Goal: Communication & Community: Answer question/provide support

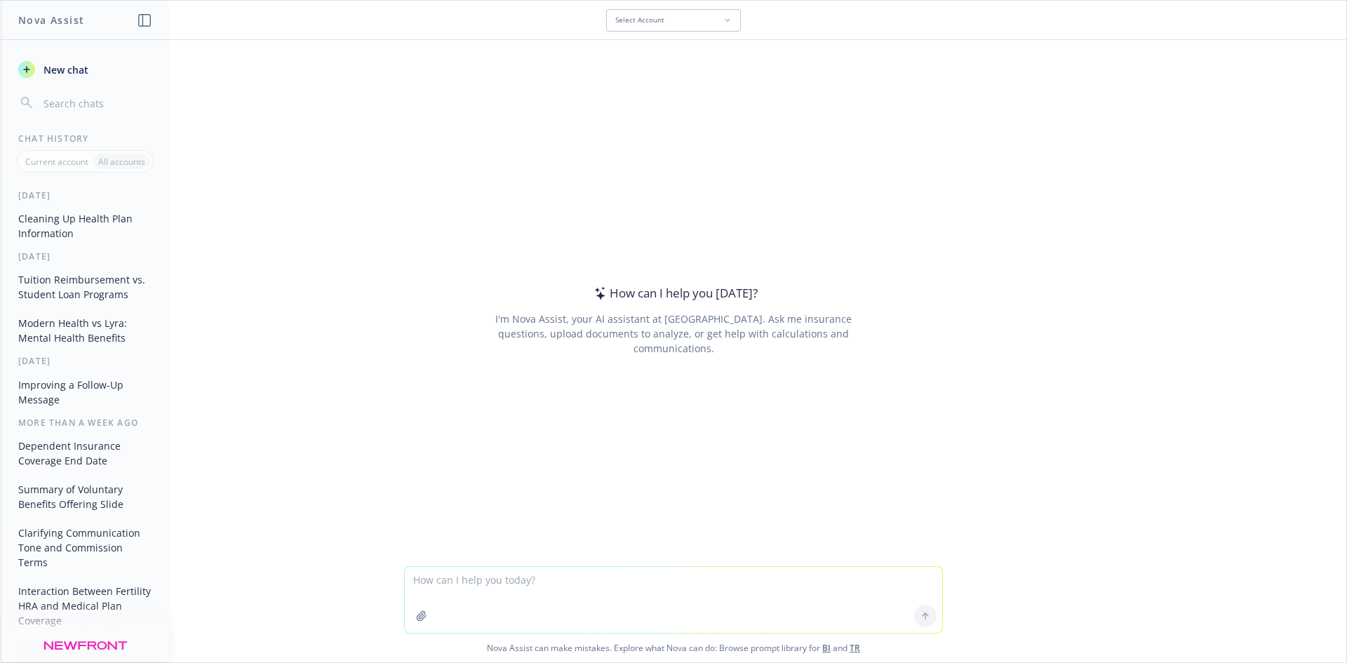
click at [495, 594] on textarea at bounding box center [673, 600] width 537 height 66
click at [463, 584] on textarea "can you send me a Powerpoint template" at bounding box center [673, 600] width 537 height 66
click at [574, 578] on textarea "can you create Powerpoint template" at bounding box center [673, 600] width 537 height 66
type textarea "can you create Powerpoint templates?"
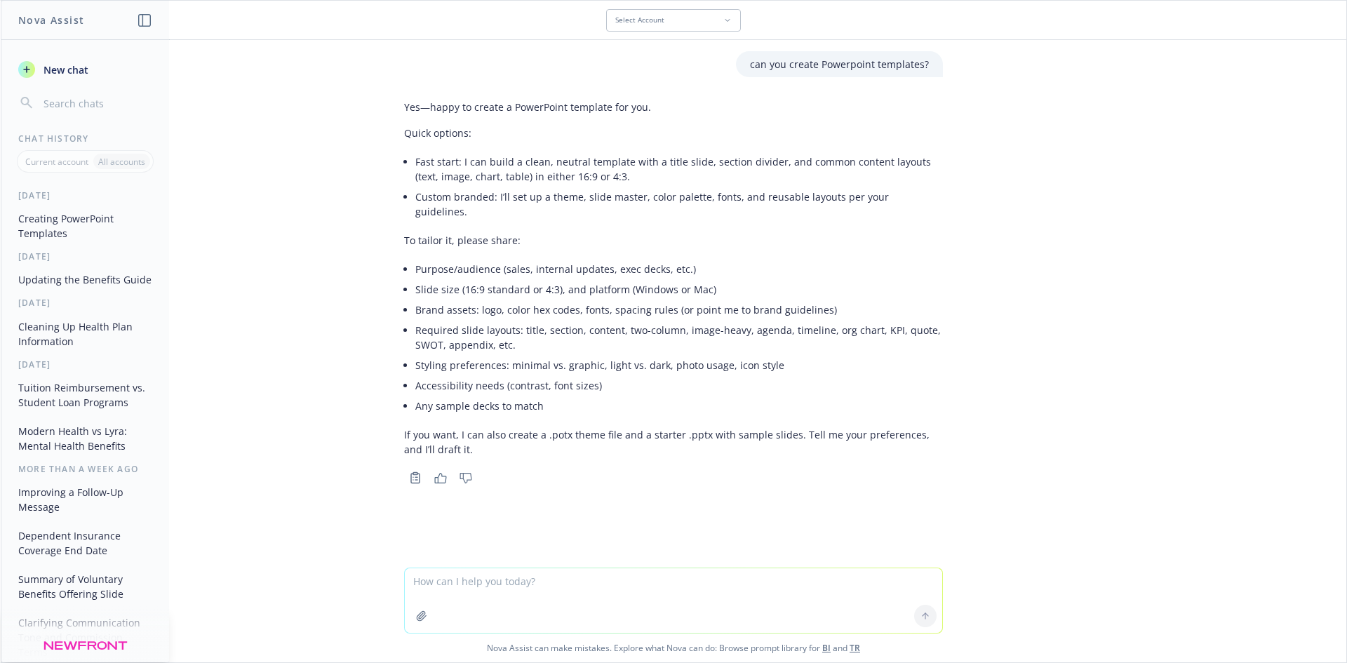
click at [574, 594] on textarea at bounding box center [673, 600] width 537 height 65
type textarea "P"
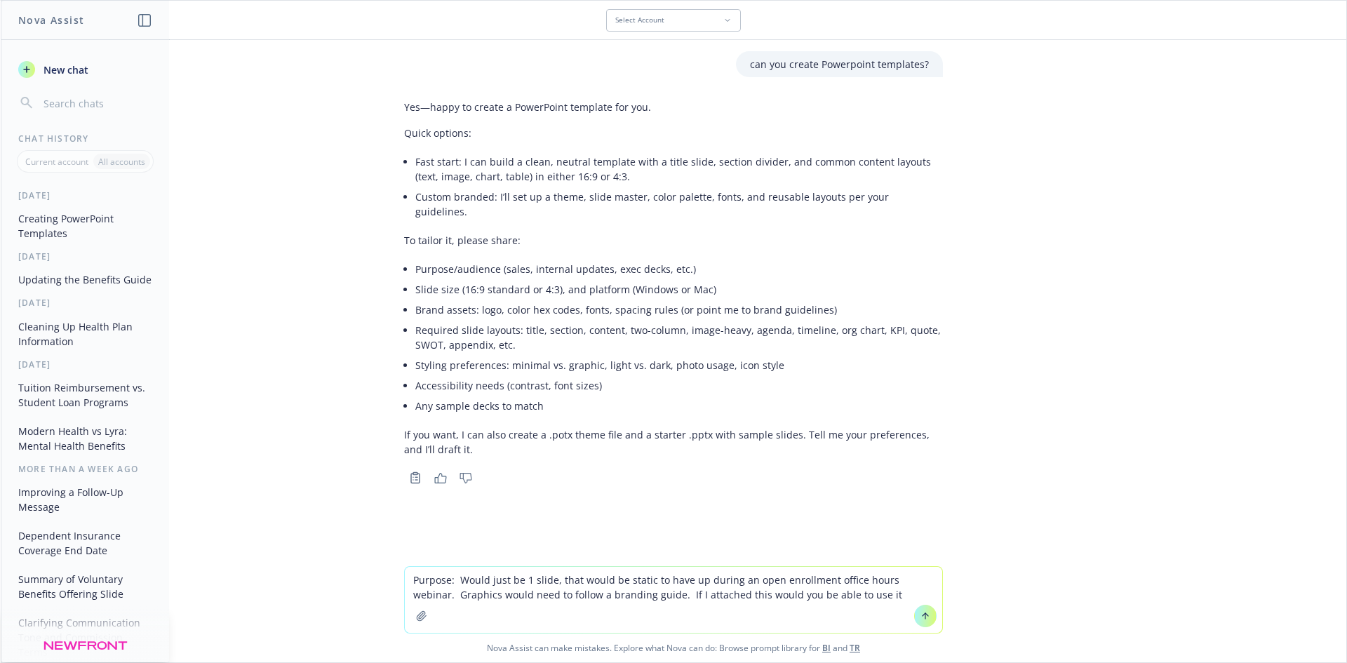
type textarea "Purpose: Would just be 1 slide, that would be static to have up during an open …"
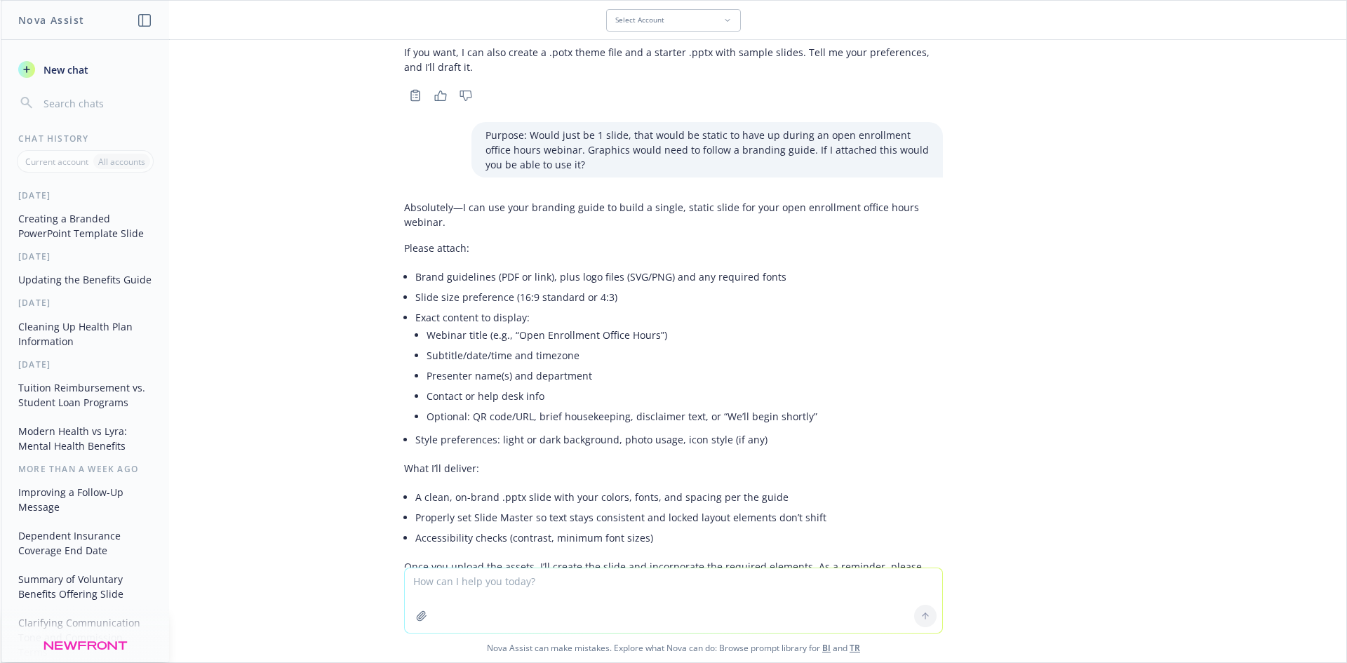
scroll to position [439, 0]
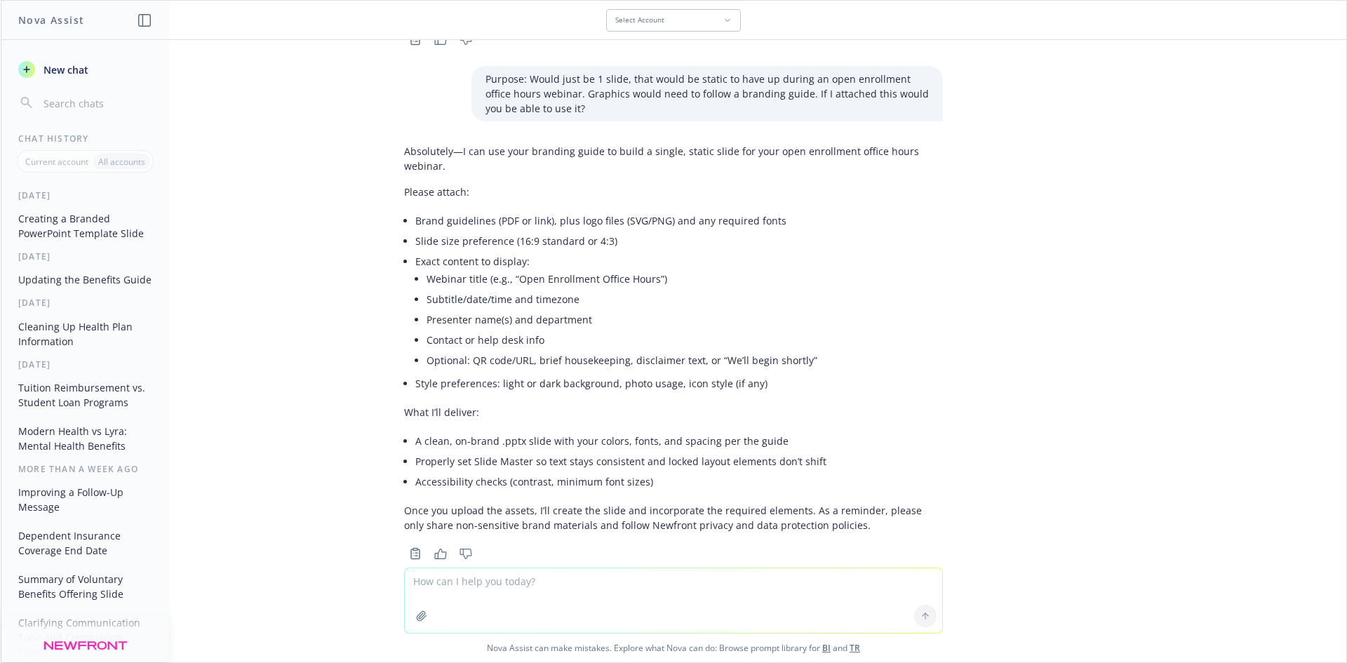
click at [416, 610] on icon "button" at bounding box center [421, 615] width 11 height 11
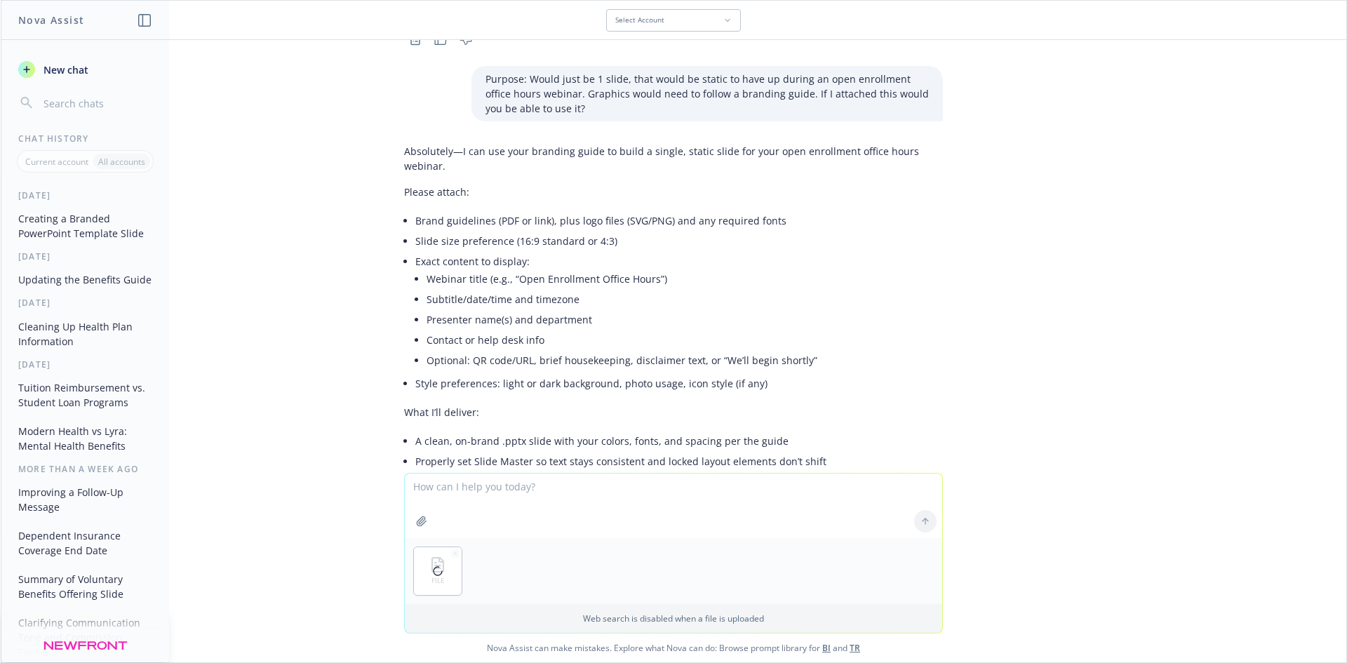
click at [542, 488] on textarea at bounding box center [673, 506] width 537 height 65
click at [856, 474] on textarea "Branding Guide attached, Webinar title "Western Digital Open Enrollment for 202…" at bounding box center [673, 505] width 537 height 66
paste textarea "Office Hours [DATE] 11amCT Office Hours [DATE] 2pm CT"
click at [716, 502] on textarea "Branding Guide attached, Webinar title "Western Digital Open Enrollment for 202…" at bounding box center [673, 505] width 537 height 66
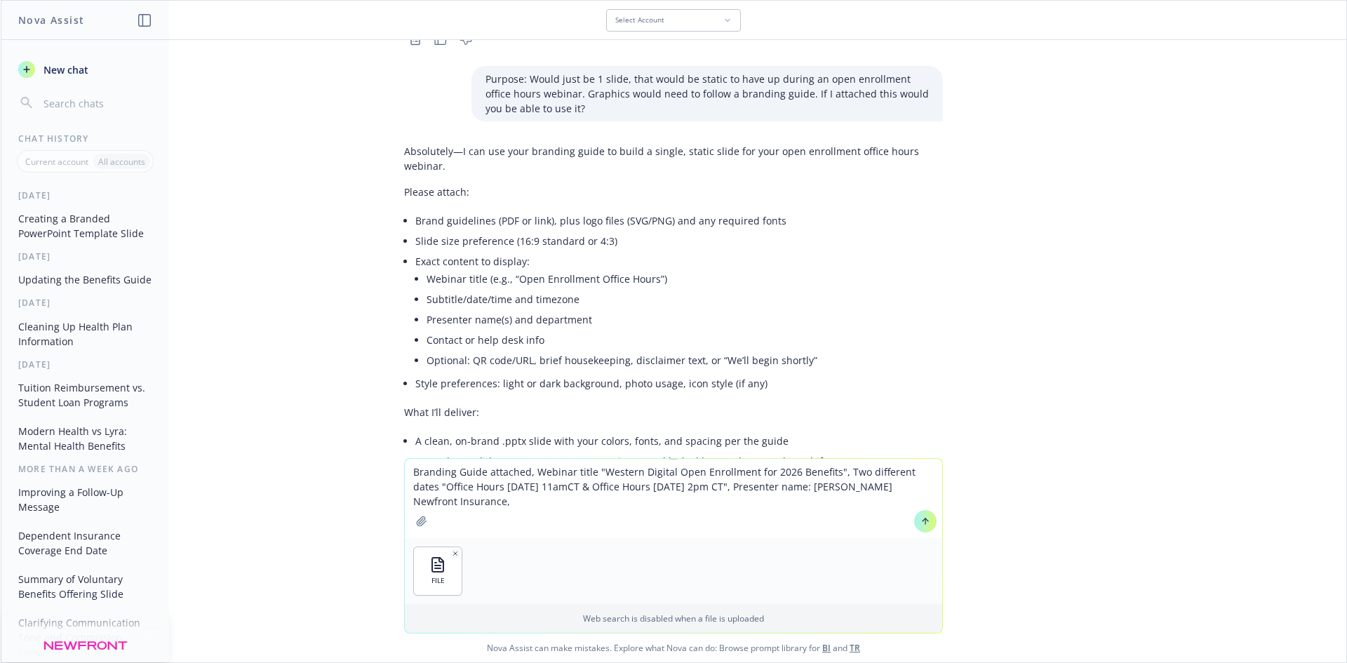
click at [584, 499] on textarea "Branding Guide attached, Webinar title "Western Digital Open Enrollment for 202…" at bounding box center [673, 498] width 537 height 79
paste textarea "Contact AskHR or call [PHONE_NUMBER] (offsite) or 228398 (quick dial)"
click at [494, 503] on textarea "Branding Guide attached, Webinar title "Western Digital Open Enrollment for 202…" at bounding box center [673, 498] width 537 height 79
click at [529, 502] on textarea "Branding Guide attached, Webinar title "Western Digital Open Enrollment for 202…" at bounding box center [673, 498] width 537 height 79
paste textarea "[URL][DOMAIN_NAME]"
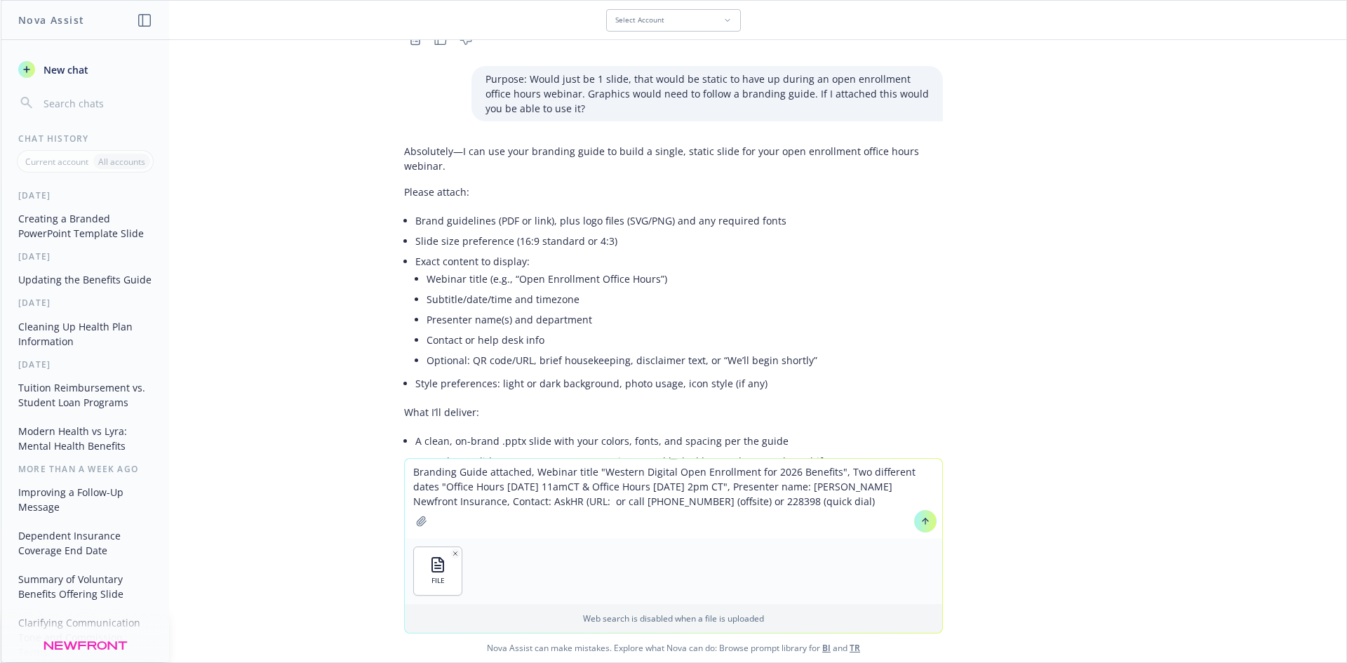
paste textarea "[URL][DOMAIN_NAME]"
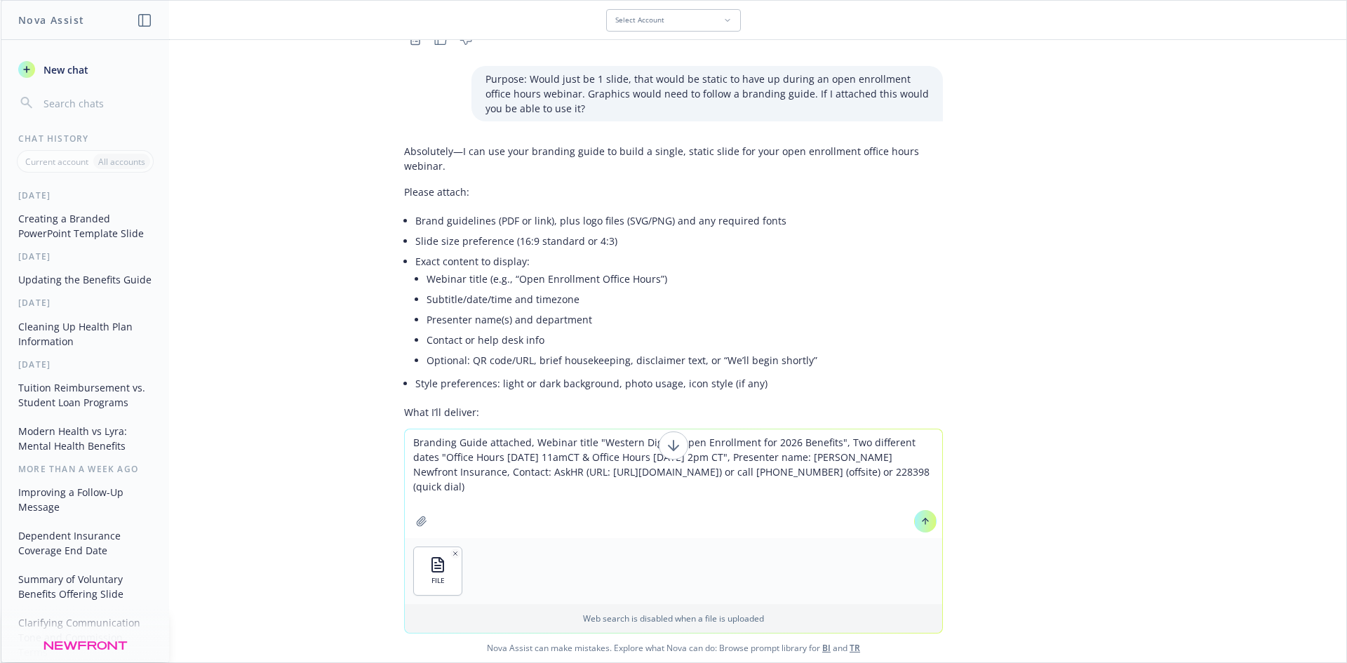
click at [549, 471] on textarea "Branding Guide attached, Webinar title "Western Digital Open Enrollment for 202…" at bounding box center [673, 483] width 537 height 109
click at [917, 496] on textarea "Branding Guide attached, Webinar title "Western Digital Open Enrollment for 202…" at bounding box center [673, 483] width 537 height 109
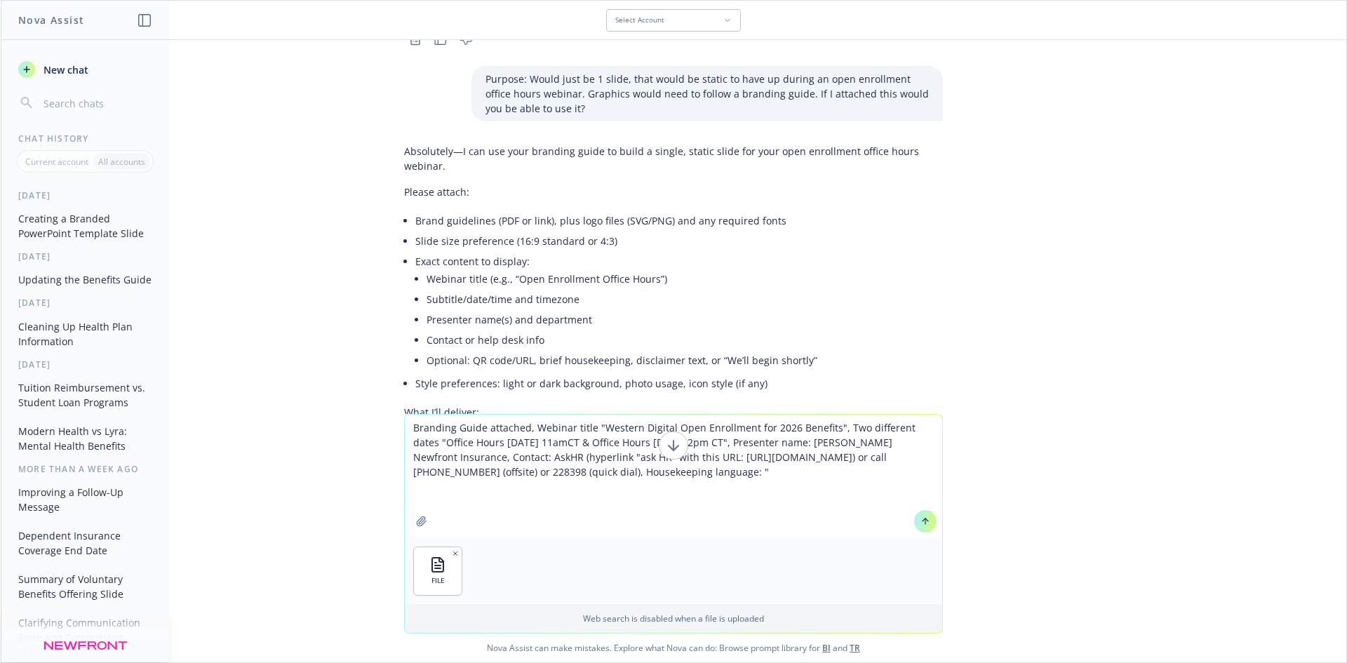
click at [584, 499] on textarea "Branding Guide attached, Webinar title "Western Digital Open Enrollment for 202…" at bounding box center [673, 476] width 537 height 123
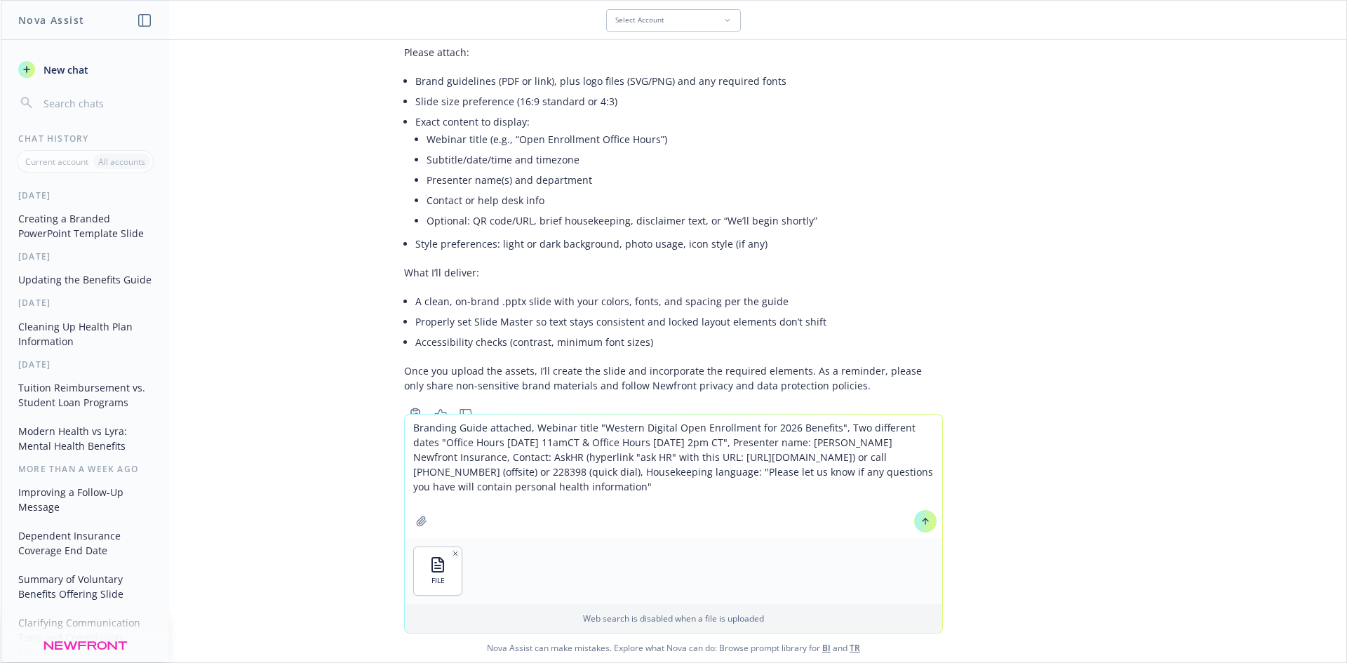
scroll to position [579, 0]
type textarea "Branding Guide attached, Webinar title "Western Digital Open Enrollment for 202…"
click at [918, 526] on button at bounding box center [925, 521] width 22 height 22
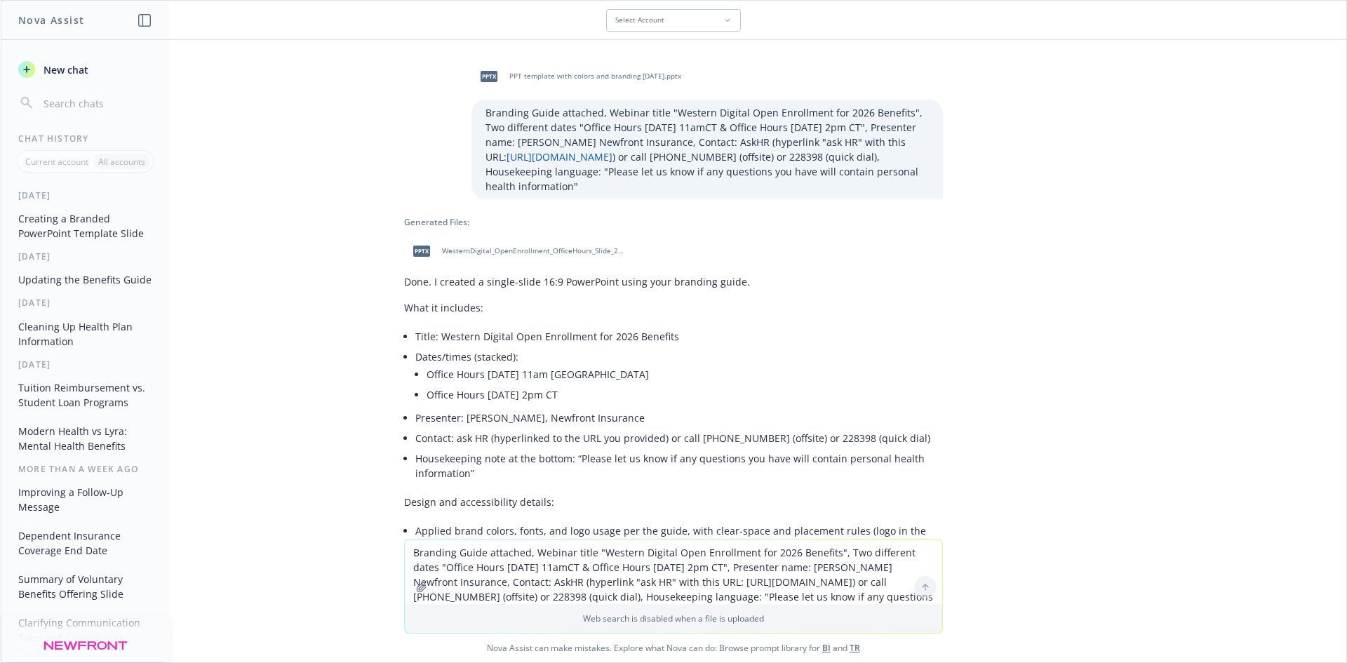
scroll to position [937, 0]
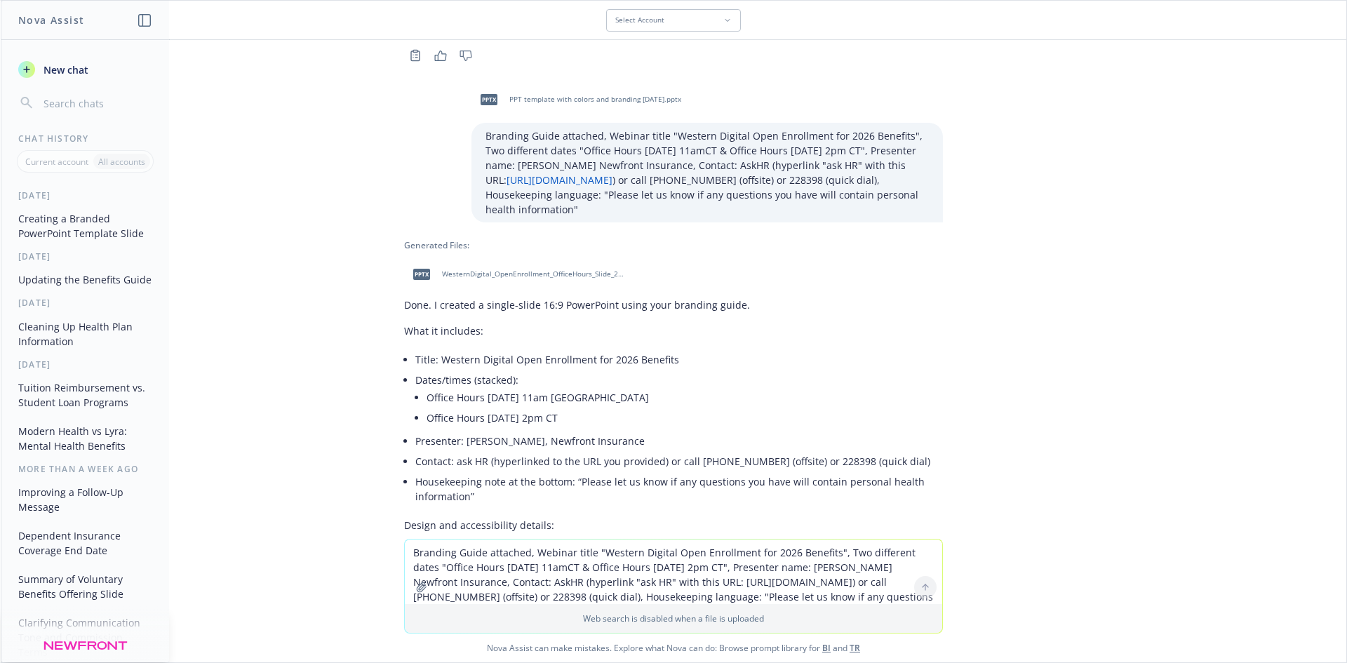
click at [535, 269] on span "WesternDigital_OpenEnrollment_OfficeHours_Slide_2026_16x9.pptx" at bounding box center [534, 273] width 184 height 9
